Goal: Transaction & Acquisition: Purchase product/service

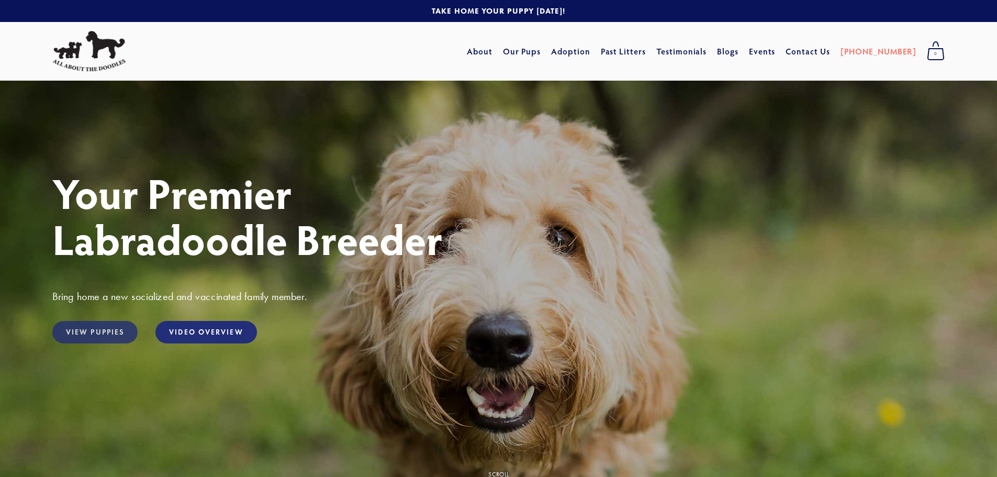
click at [82, 336] on link "View Puppies" at bounding box center [94, 332] width 85 height 23
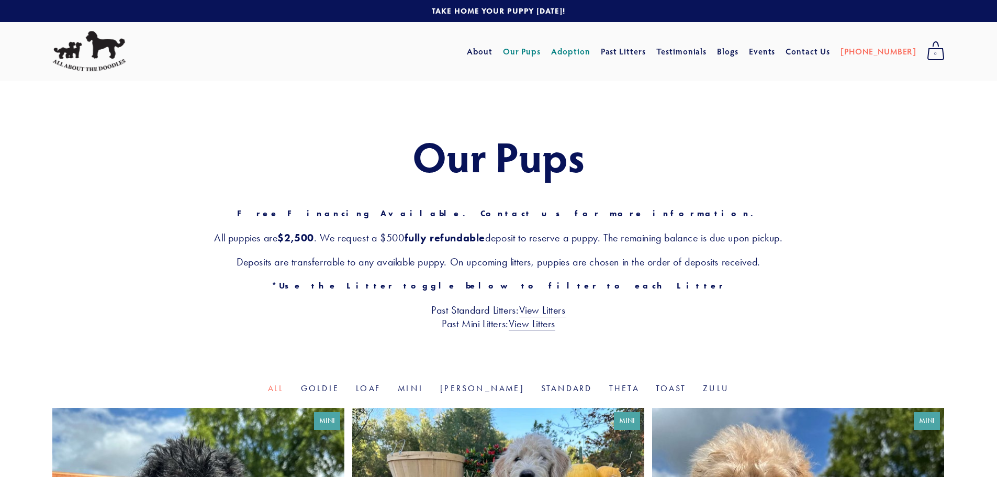
click at [591, 49] on link "Adoption" at bounding box center [570, 51] width 39 height 19
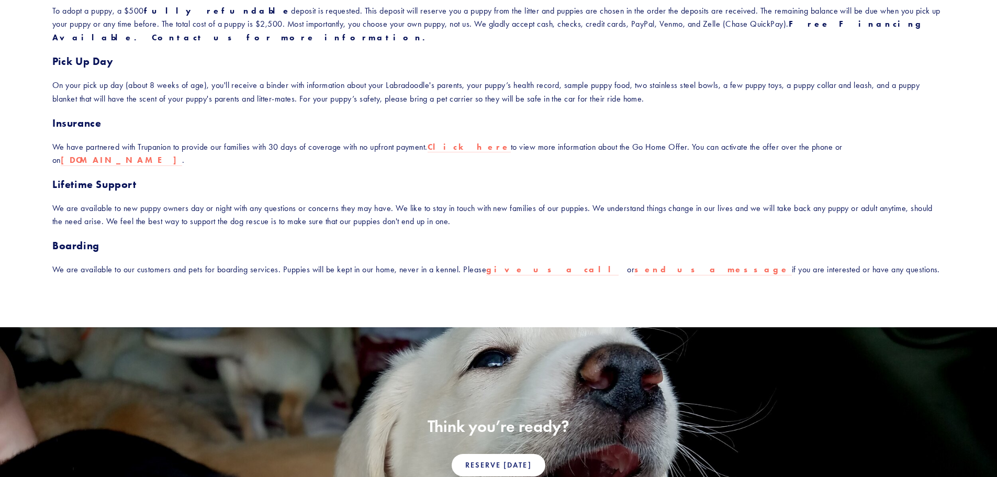
scroll to position [365, 0]
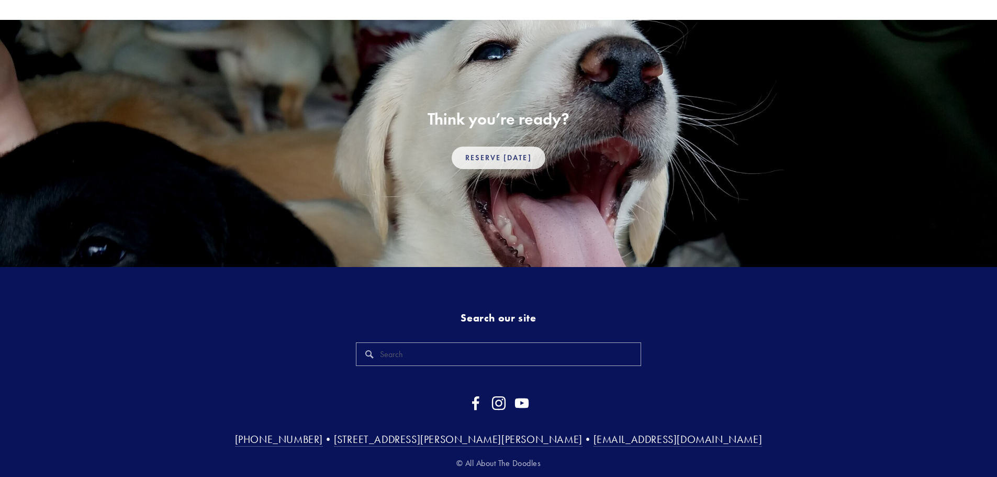
click at [489, 147] on link "Reserve Today" at bounding box center [498, 158] width 93 height 23
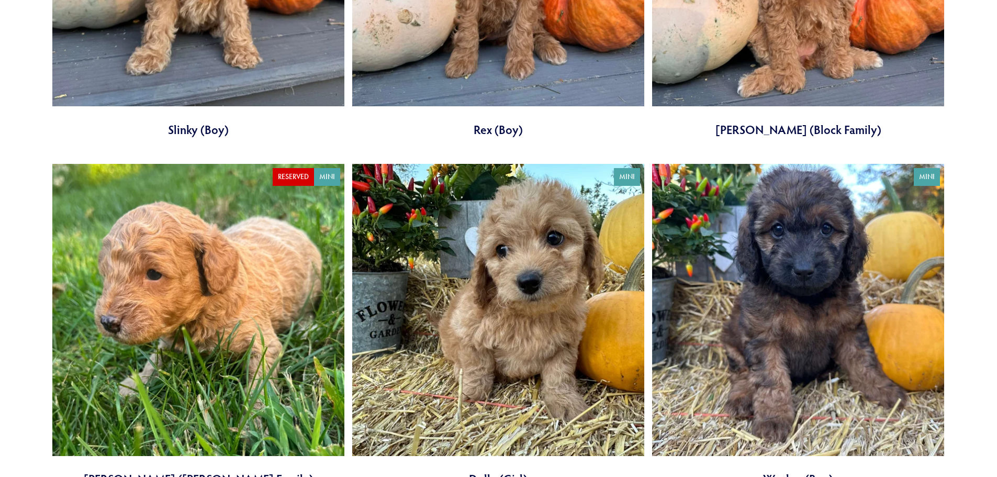
click at [816, 250] on link at bounding box center [798, 326] width 292 height 324
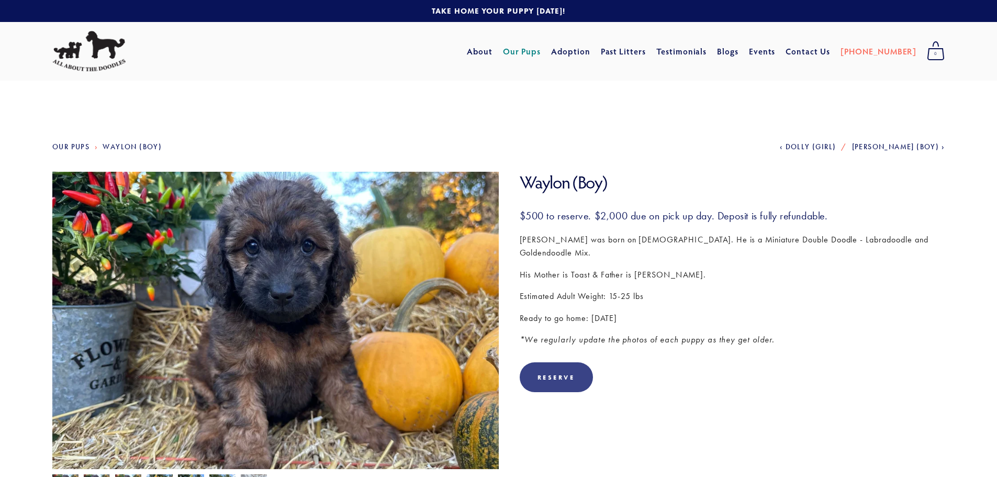
click at [551, 362] on div "Reserve" at bounding box center [556, 377] width 73 height 30
click at [572, 370] on link "Added! Go To Cart ➔" at bounding box center [566, 381] width 92 height 38
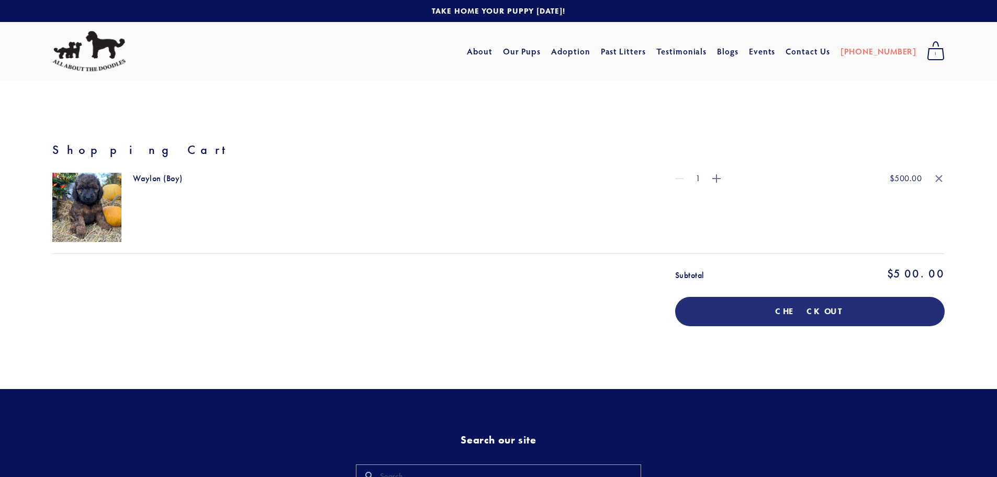
click at [139, 176] on link "Waylon (Boy)" at bounding box center [389, 179] width 512 height 12
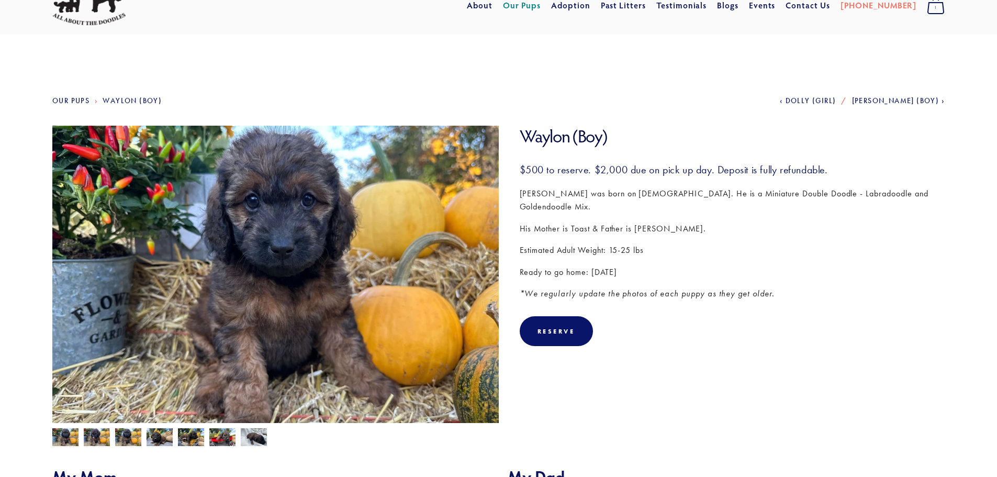
scroll to position [47, 0]
click at [100, 437] on img at bounding box center [97, 438] width 26 height 20
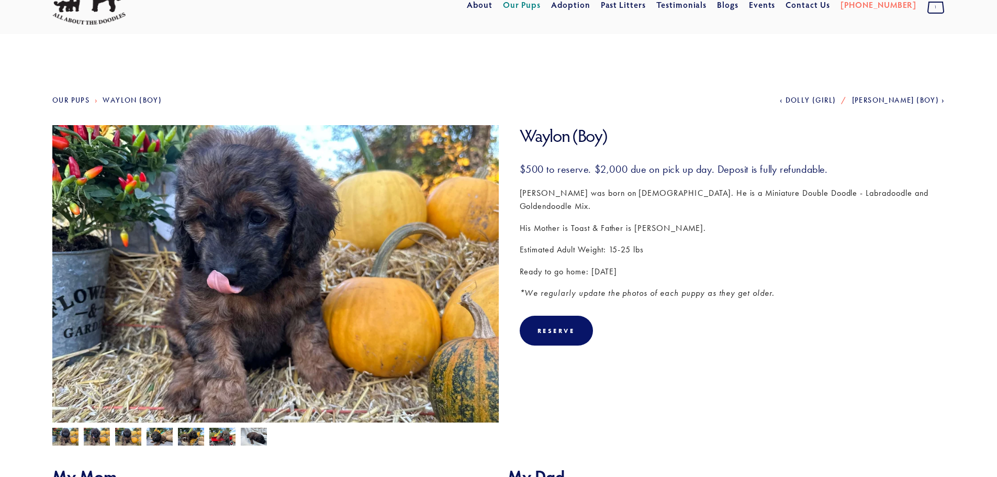
click at [123, 436] on img at bounding box center [128, 438] width 26 height 20
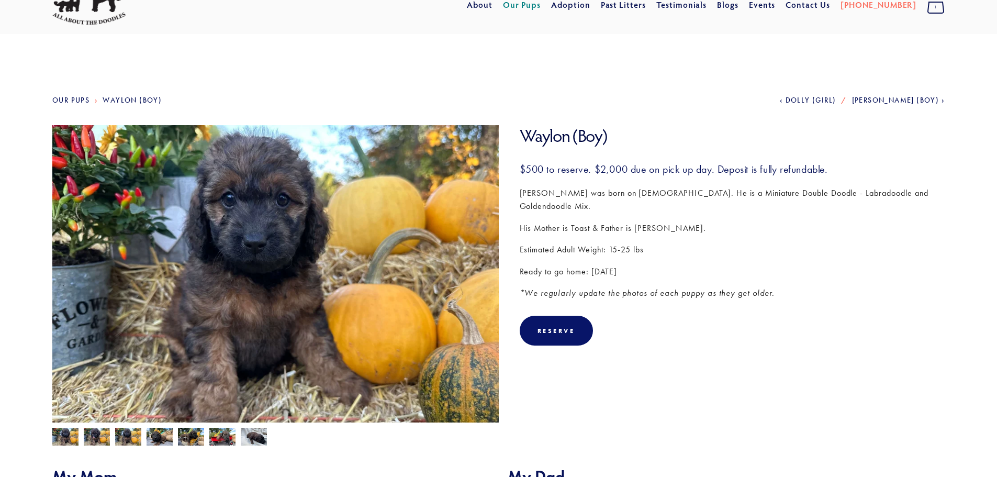
click at [252, 435] on img at bounding box center [254, 438] width 26 height 20
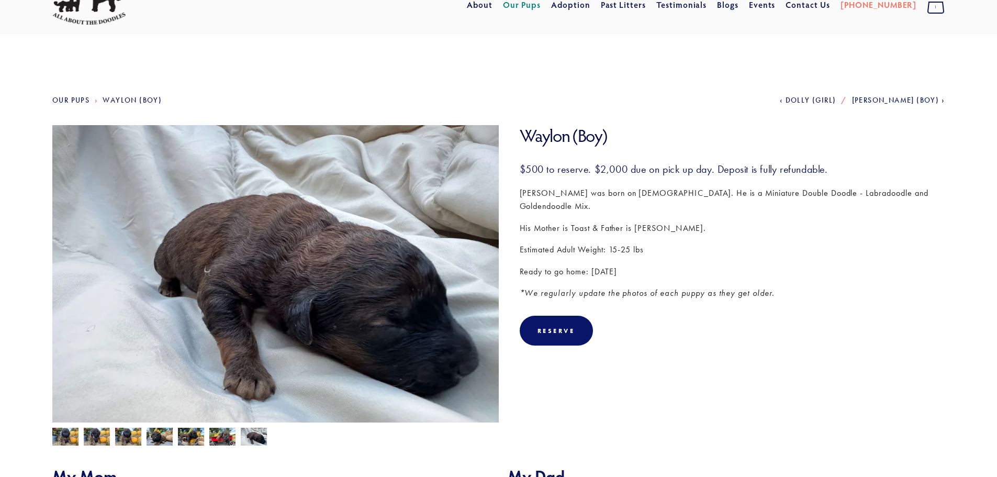
click at [224, 437] on img at bounding box center [222, 438] width 26 height 20
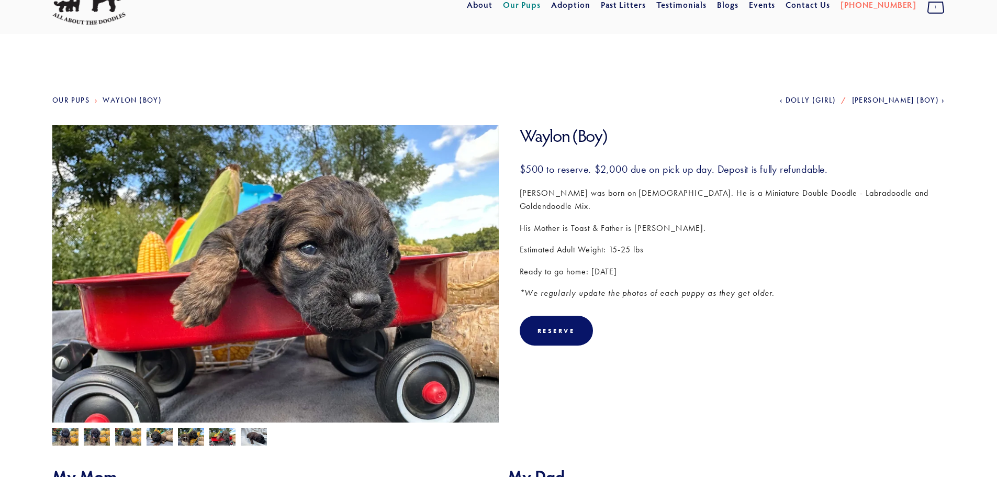
click at [187, 439] on img at bounding box center [191, 438] width 26 height 20
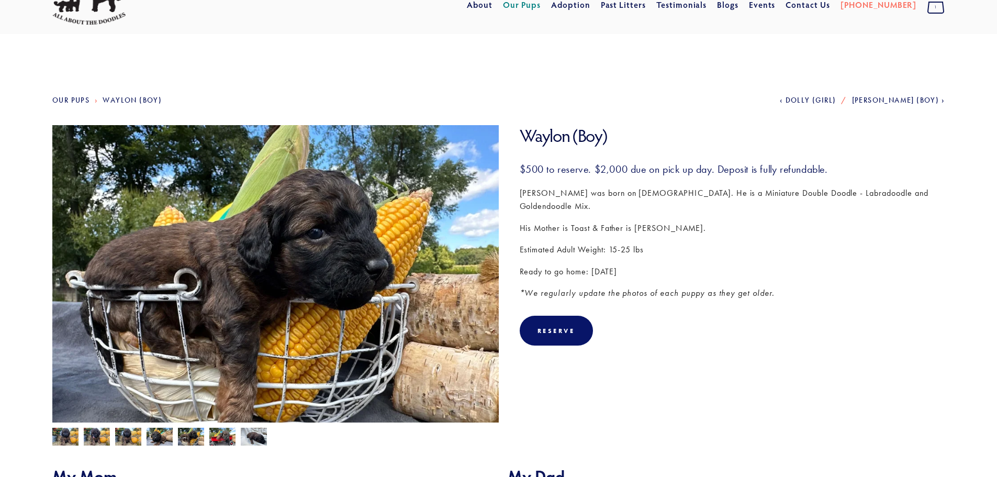
click at [156, 436] on img at bounding box center [160, 438] width 26 height 20
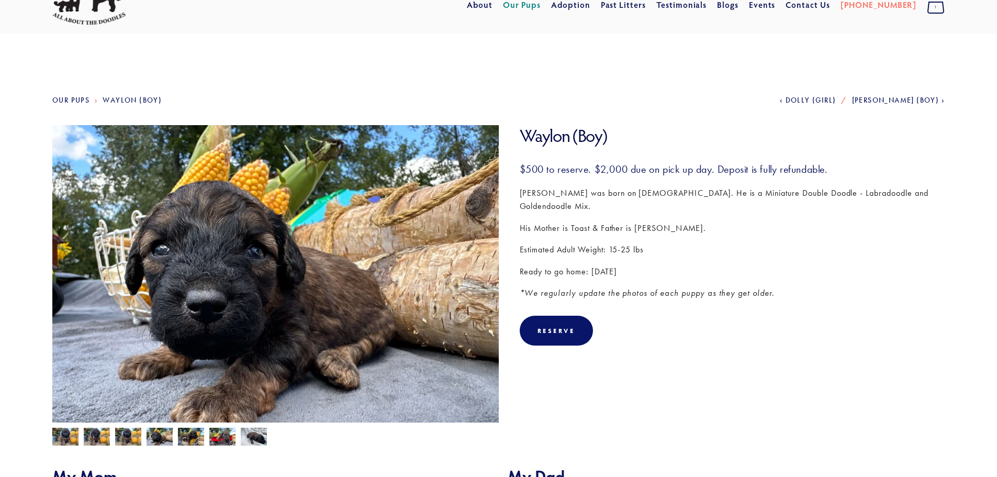
click at [125, 440] on img at bounding box center [128, 438] width 26 height 20
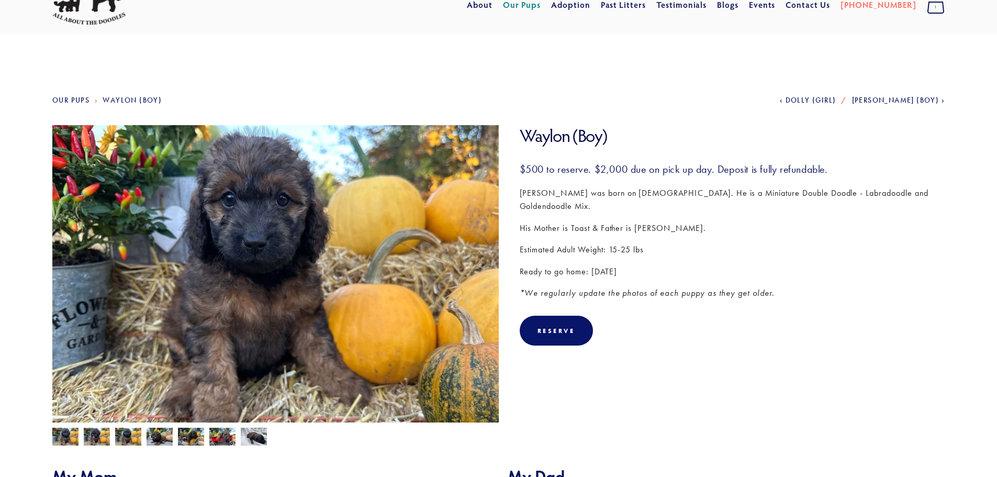
click at [101, 439] on img at bounding box center [97, 438] width 26 height 20
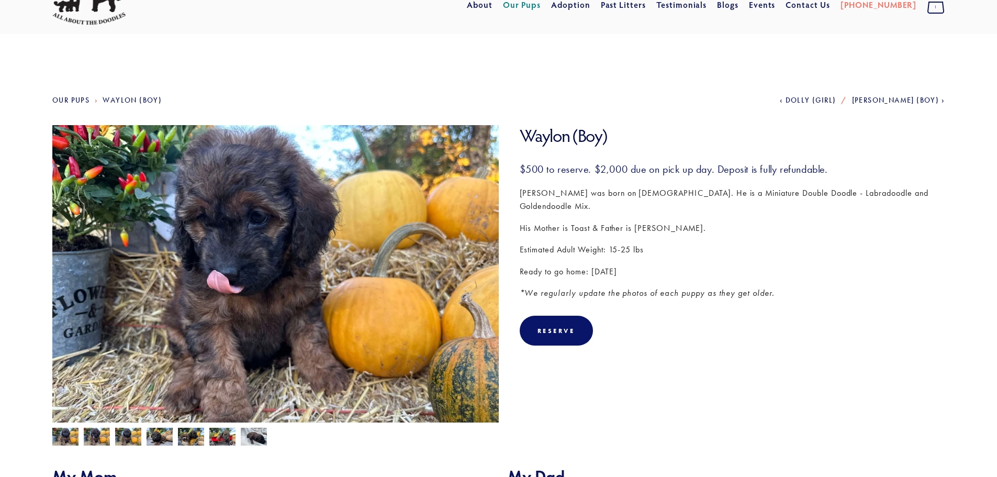
click at [66, 437] on img at bounding box center [65, 438] width 26 height 20
